Goal: Information Seeking & Learning: Find specific fact

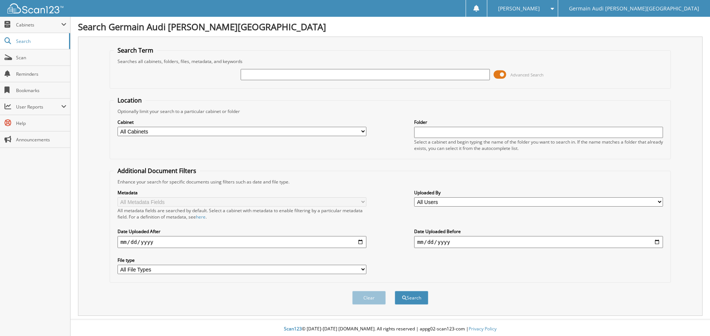
click at [270, 75] on input "text" at bounding box center [365, 74] width 249 height 11
type input "85048"
click at [395, 291] on button "Search" at bounding box center [412, 298] width 34 height 14
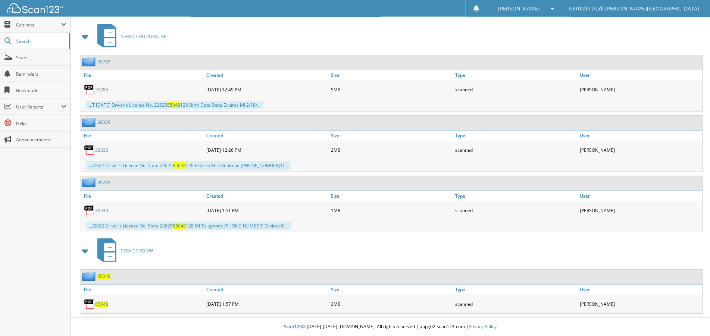
scroll to position [336, 0]
click at [98, 305] on span "85048" at bounding box center [101, 304] width 13 height 6
